Goal: Check status: Check status

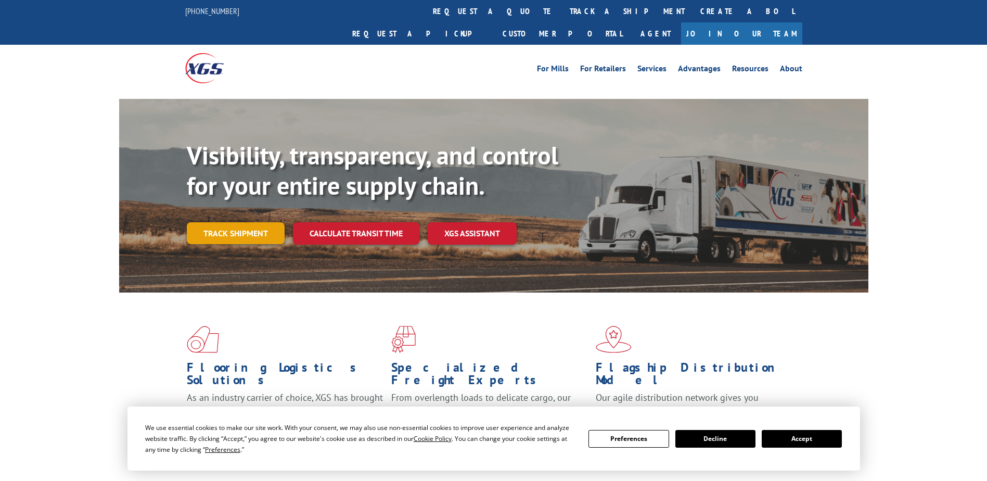
click at [240, 222] on link "Track shipment" at bounding box center [236, 233] width 98 height 22
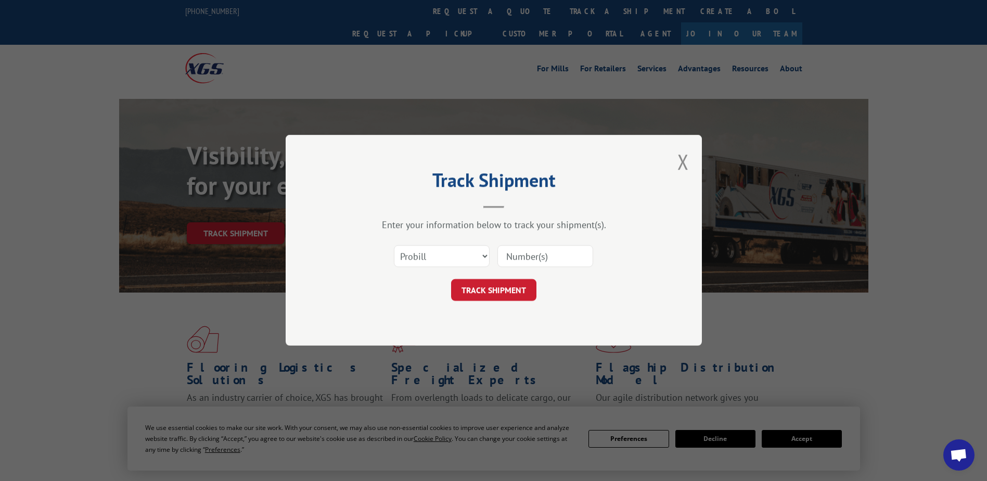
click at [532, 267] on div at bounding box center [545, 257] width 96 height 24
click at [532, 260] on input at bounding box center [545, 257] width 96 height 22
paste input "725052171"
type input "725052171"
click at [504, 292] on button "TRACK SHIPMENT" at bounding box center [493, 290] width 85 height 22
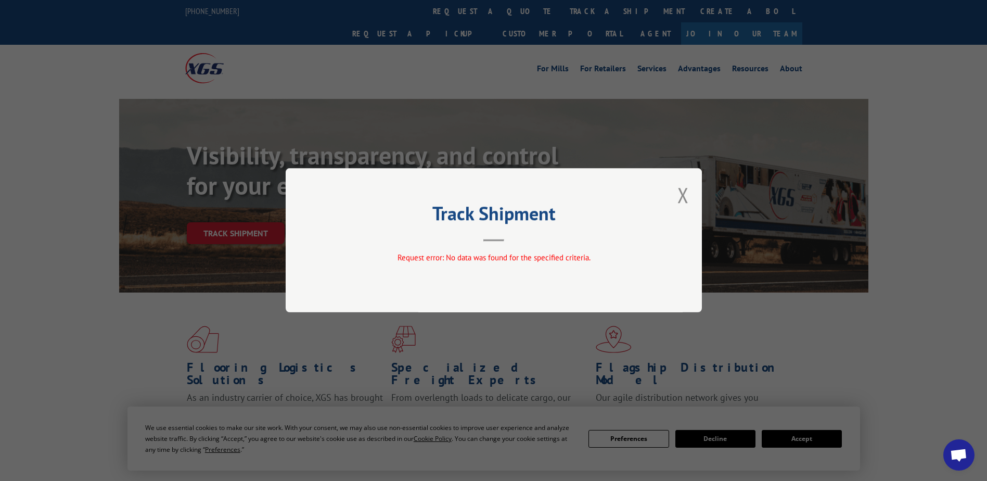
click at [682, 199] on button "Close modal" at bounding box center [683, 195] width 11 height 28
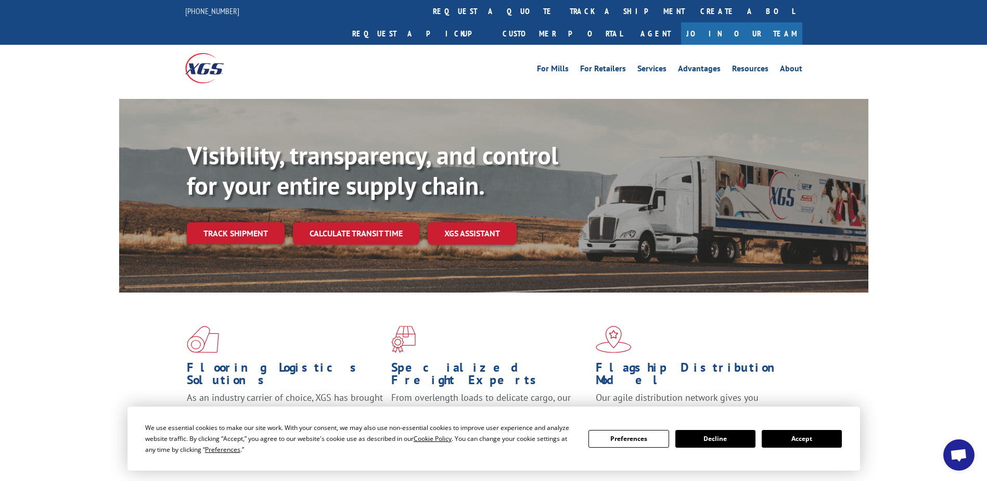
click at [225, 222] on link "Track shipment" at bounding box center [236, 233] width 98 height 22
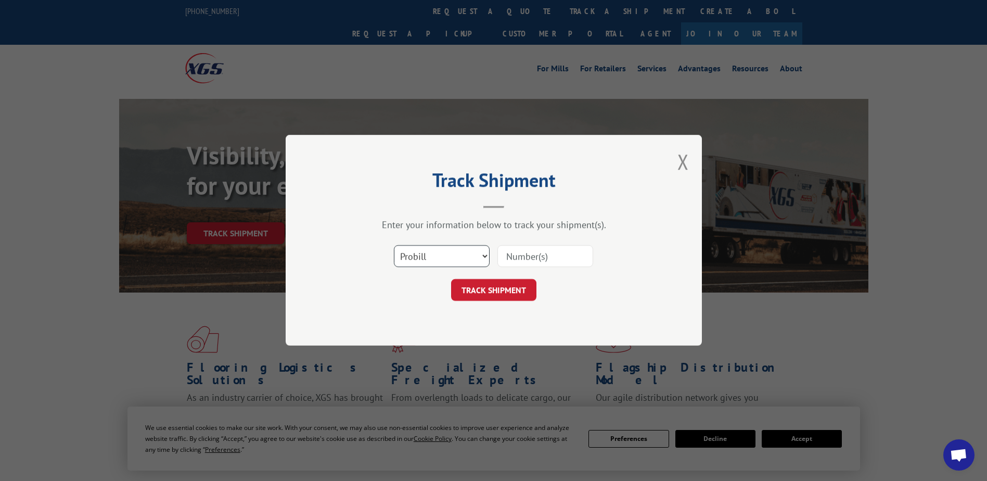
click at [484, 253] on select "Select category... Probill BOL PO" at bounding box center [442, 257] width 96 height 22
select select "bol"
click at [394, 246] on select "Select category... Probill BOL PO" at bounding box center [442, 257] width 96 height 22
click at [518, 259] on input at bounding box center [545, 257] width 96 height 22
paste input "725052171"
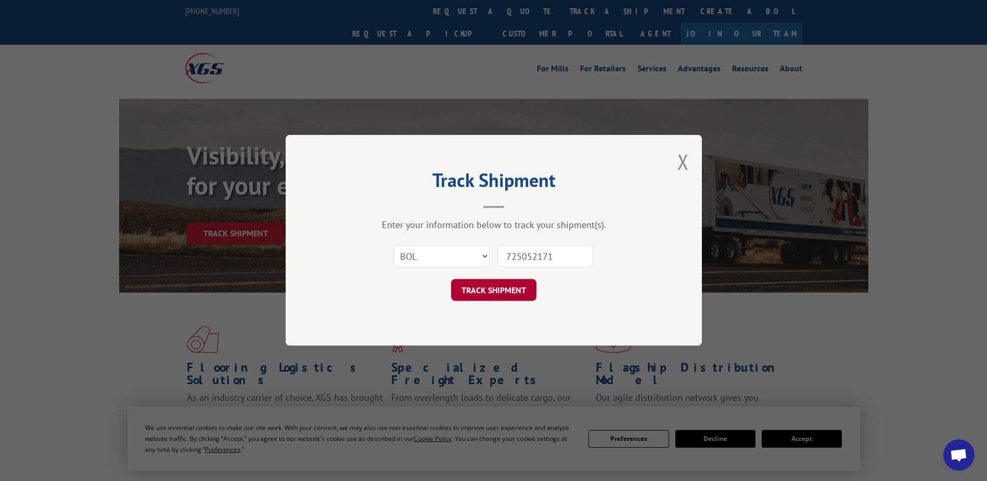
type input "725052171"
click at [479, 293] on button "TRACK SHIPMENT" at bounding box center [493, 290] width 85 height 22
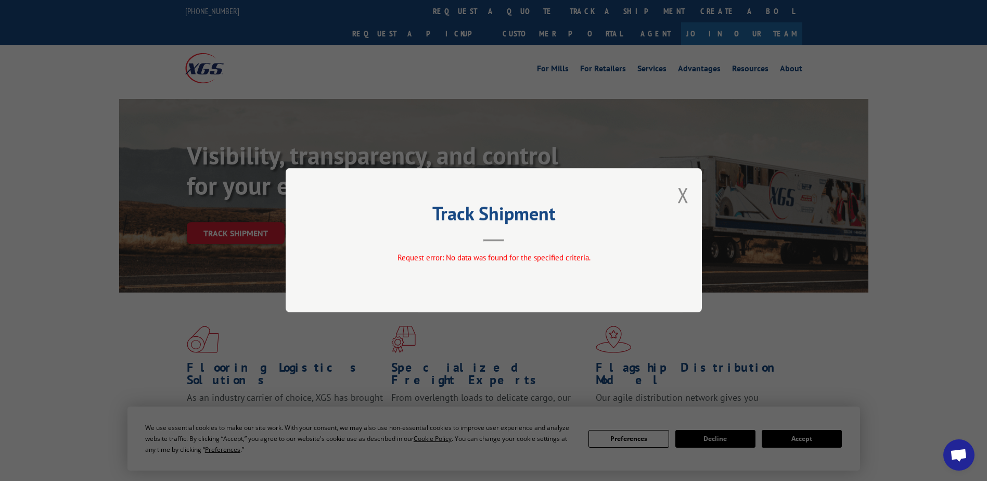
click at [677, 195] on div "Track Shipment Request error: No data was found for the specified criteria." at bounding box center [494, 240] width 416 height 144
click at [684, 196] on button "Close modal" at bounding box center [683, 195] width 11 height 28
